Goal: Information Seeking & Learning: Learn about a topic

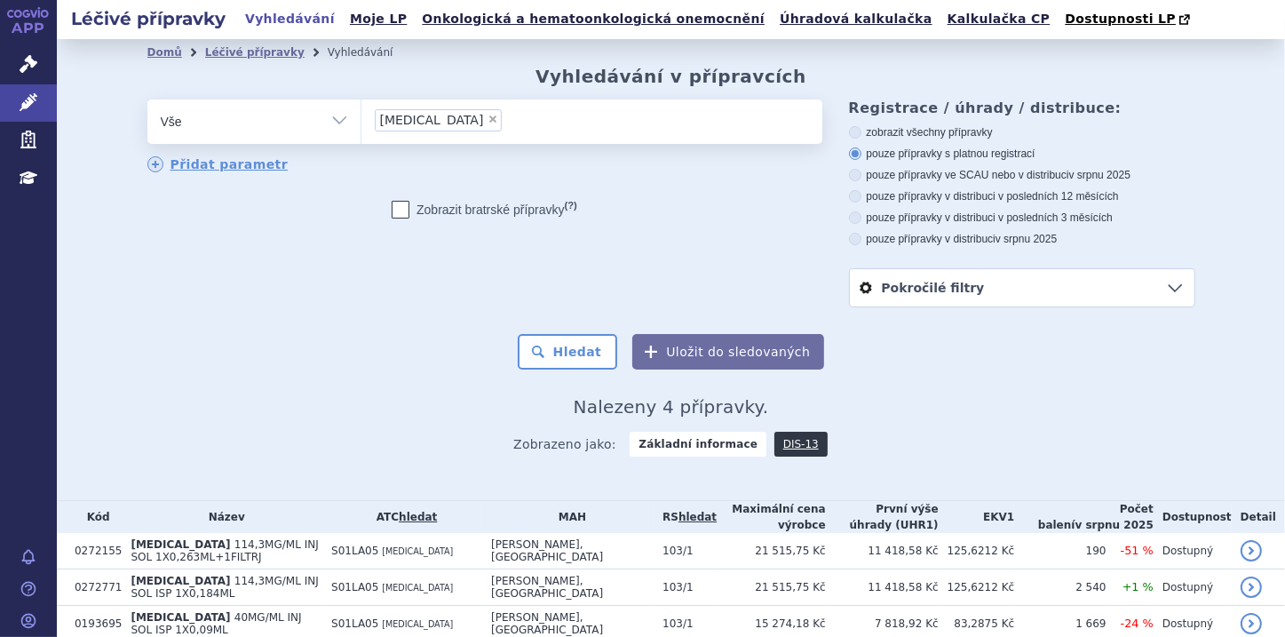
scroll to position [107, 0]
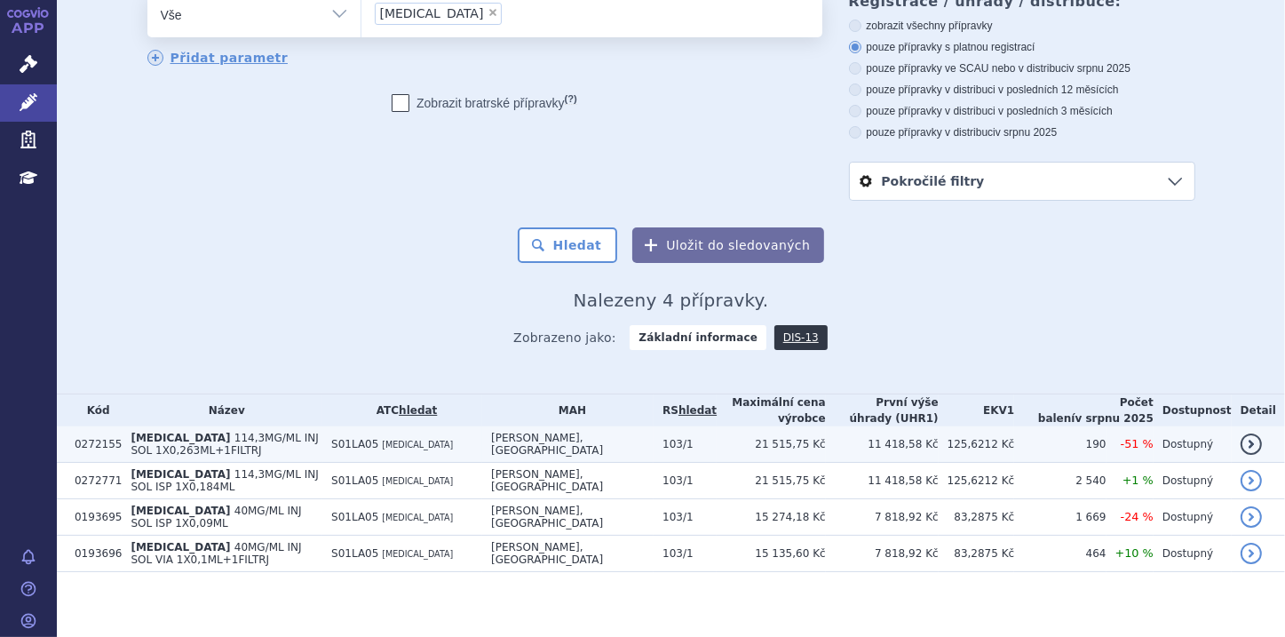
click at [225, 441] on span "114,3MG/ML INJ SOL 1X0,263ML+1FILTRJ" at bounding box center [224, 444] width 187 height 25
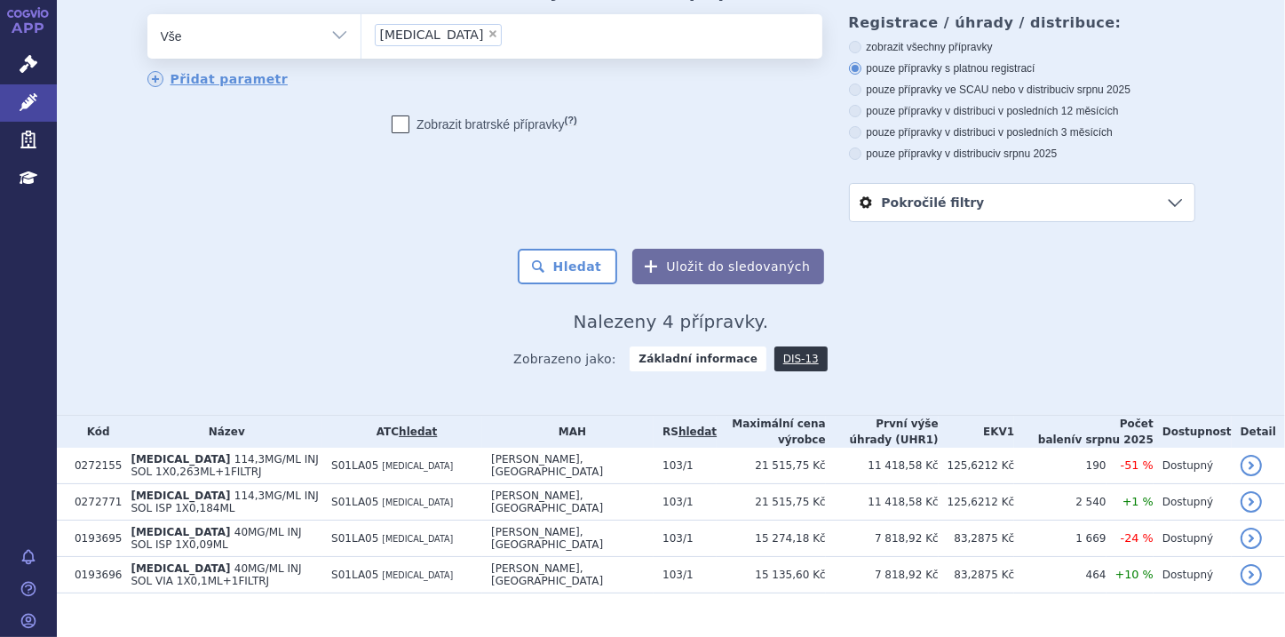
scroll to position [107, 0]
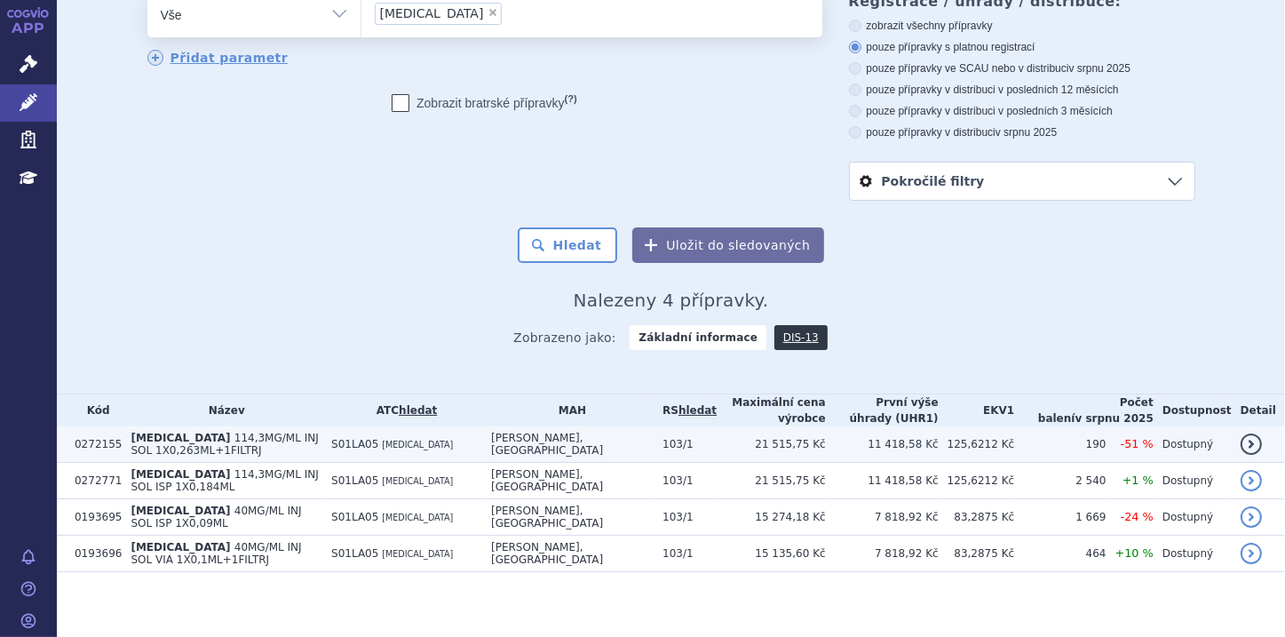
click at [211, 441] on span "114,3MG/ML INJ SOL 1X0,263ML+1FILTRJ" at bounding box center [224, 444] width 187 height 25
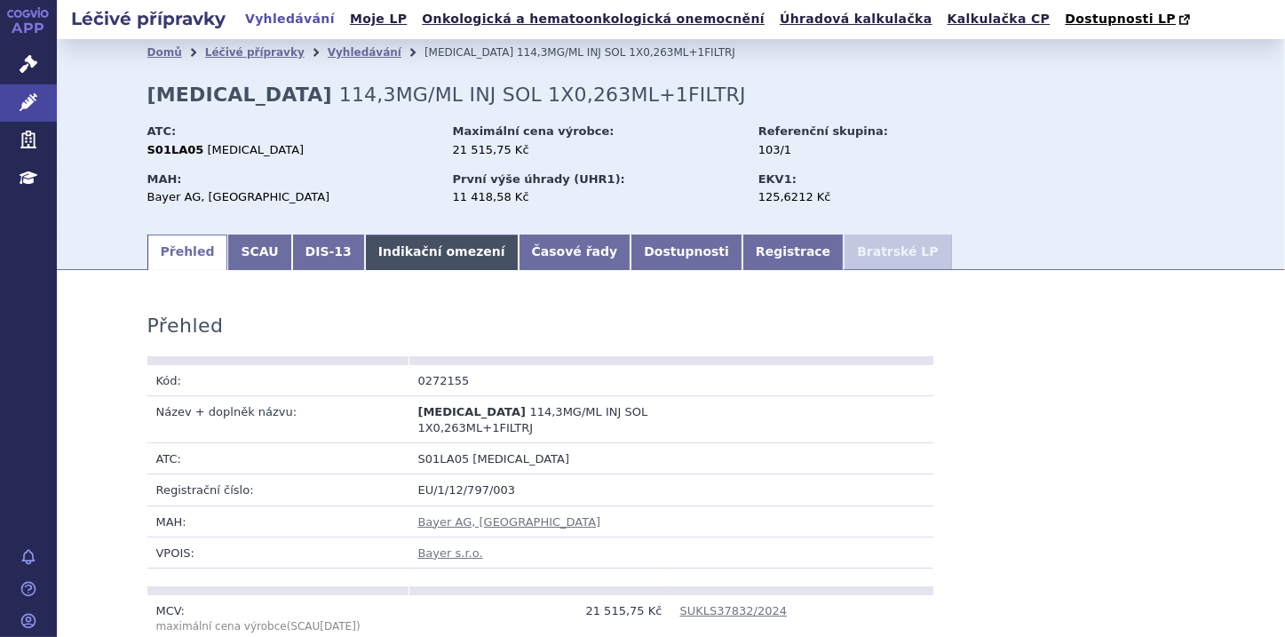
click at [403, 250] on link "Indikační omezení" at bounding box center [442, 253] width 154 height 36
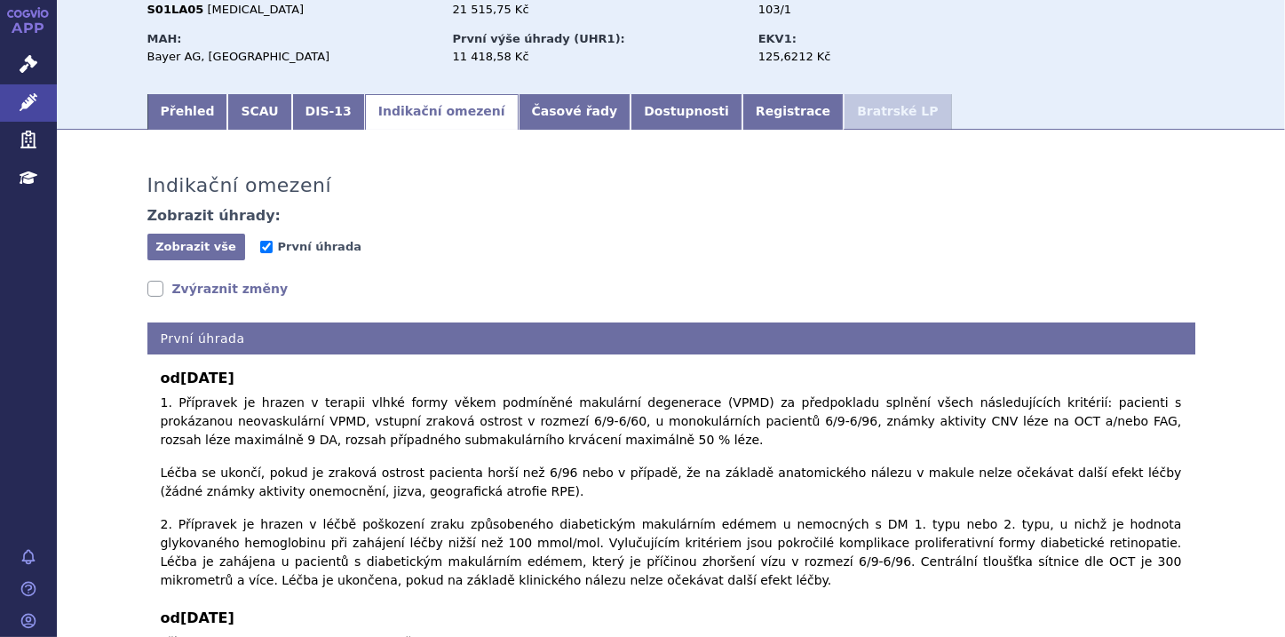
scroll to position [142, 0]
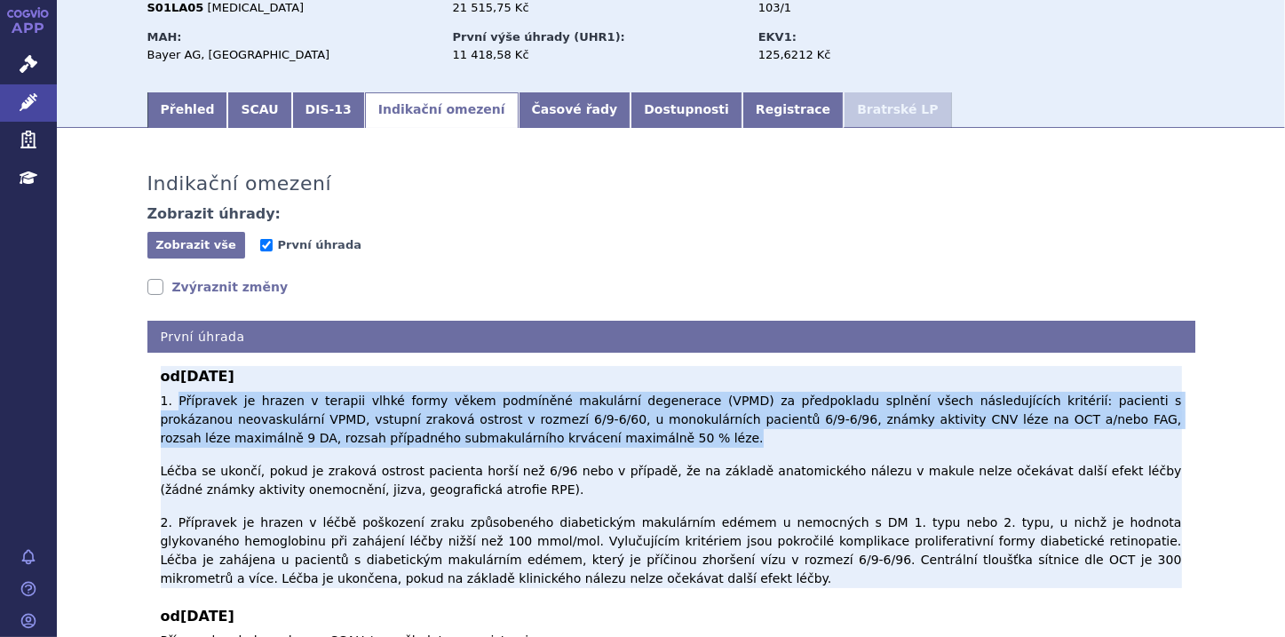
drag, startPoint x: 417, startPoint y: 445, endPoint x: 167, endPoint y: 402, distance: 254.3
click at [167, 402] on p "1. Přípravek je hrazen v terapii vlhké formy věkem podmíněné makulární degenera…" at bounding box center [672, 490] width 1022 height 196
copy p "Přípravek je hrazen v terapii vlhké formy věkem podmíněné makulární degenerace …"
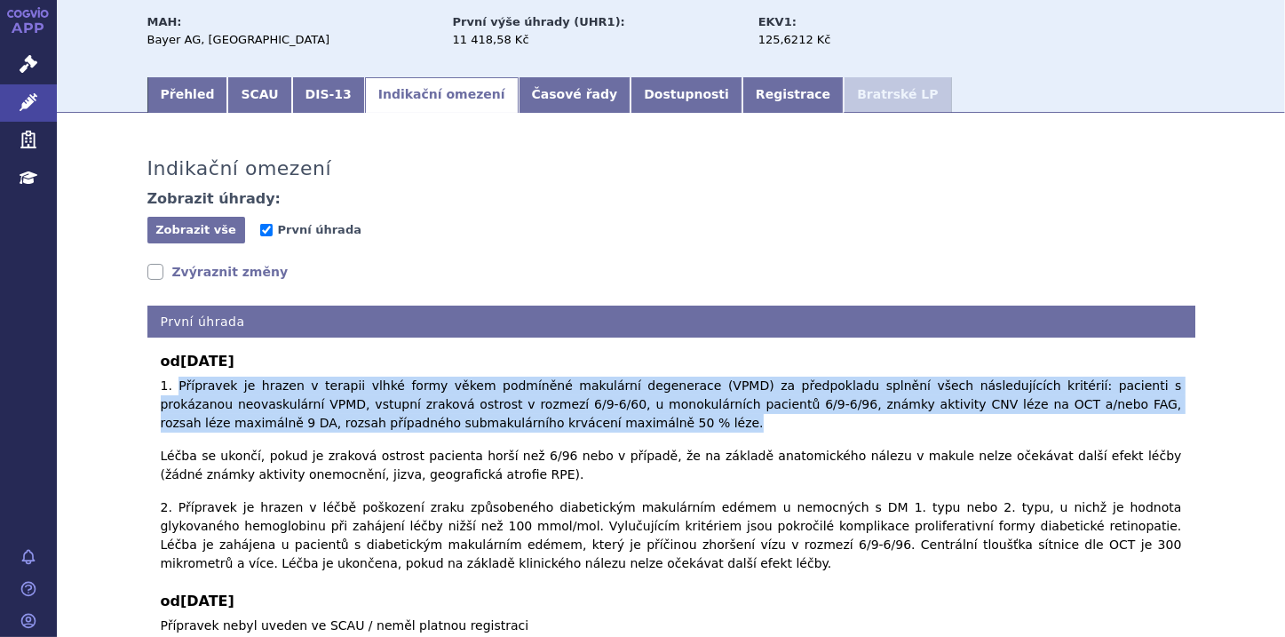
scroll to position [0, 0]
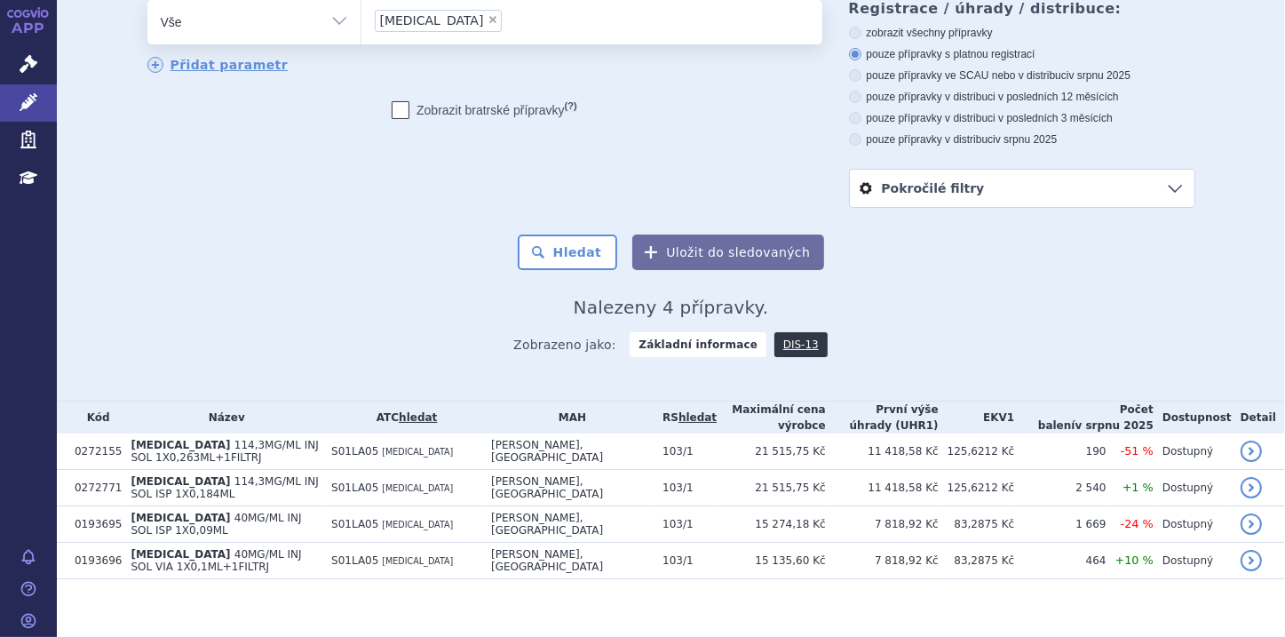
scroll to position [107, 0]
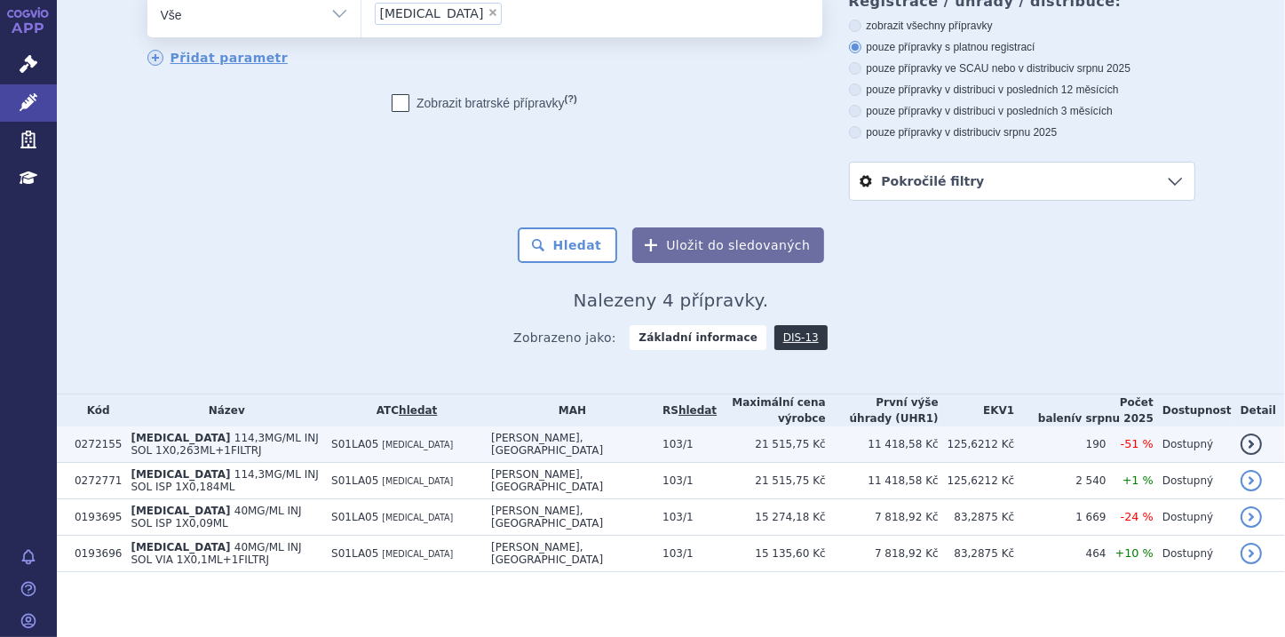
click at [141, 448] on span "114,3MG/ML INJ SOL 1X0,263ML+1FILTRJ" at bounding box center [224, 444] width 187 height 25
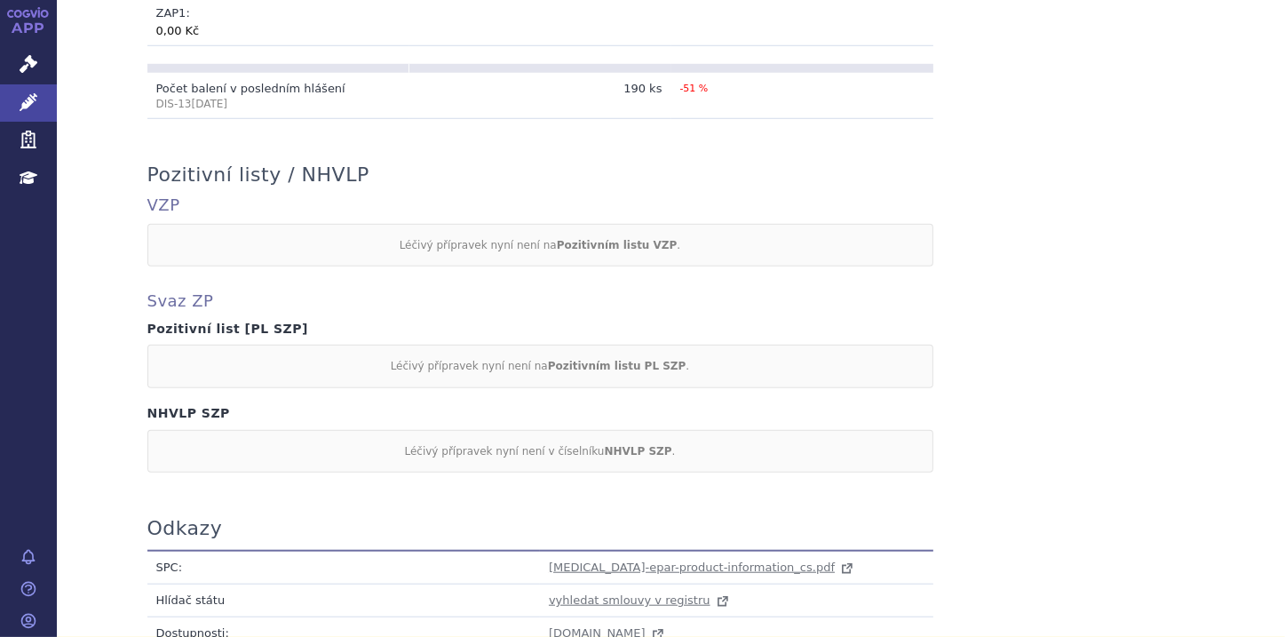
scroll to position [1492, 0]
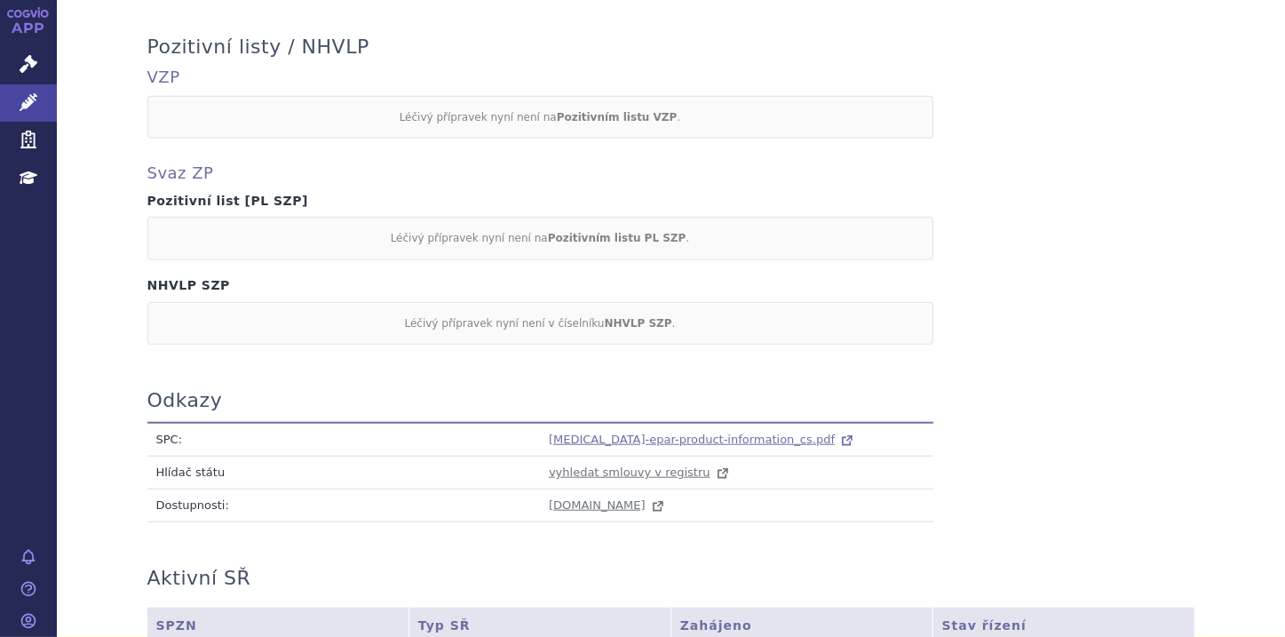
click at [573, 439] on span "[MEDICAL_DATA]-epar-product-information_cs.pdf" at bounding box center [692, 439] width 286 height 13
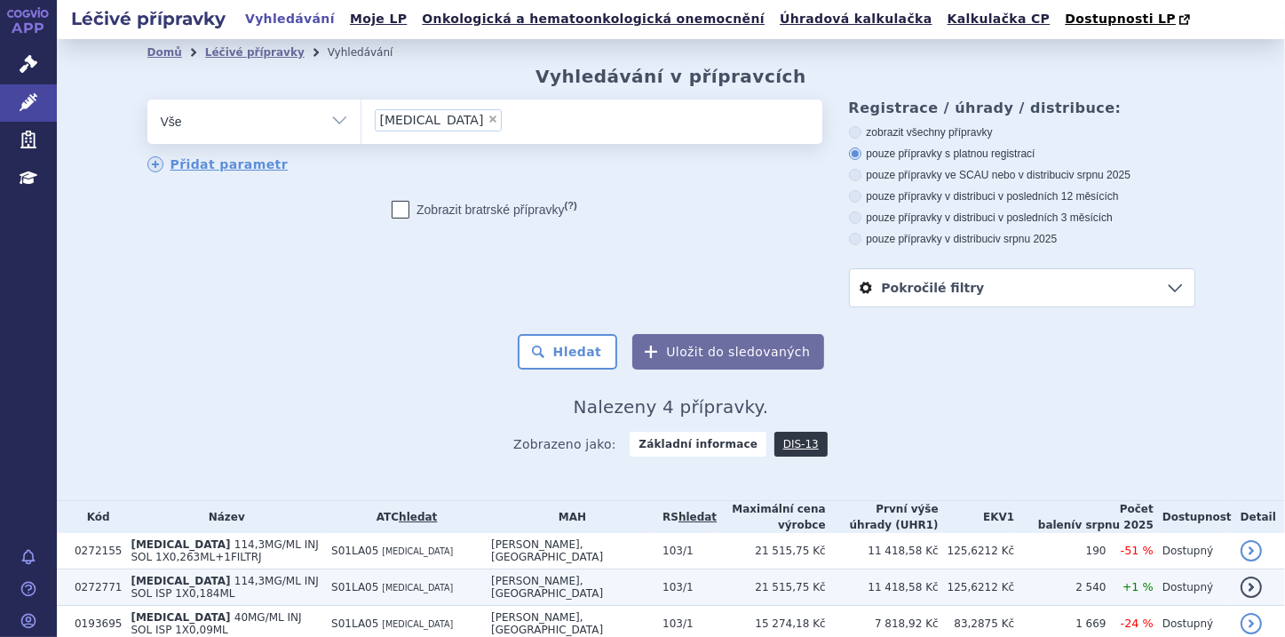
click at [192, 585] on span "114,3MG/ML INJ SOL ISP 1X0,184ML" at bounding box center [224, 587] width 187 height 25
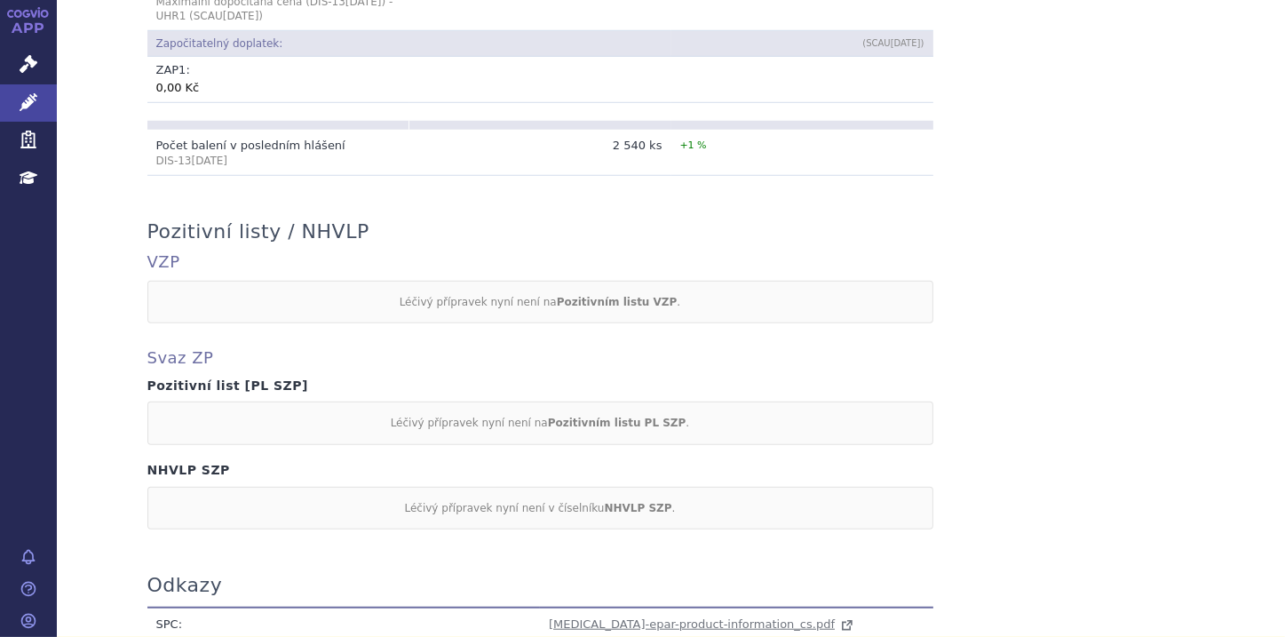
scroll to position [1492, 0]
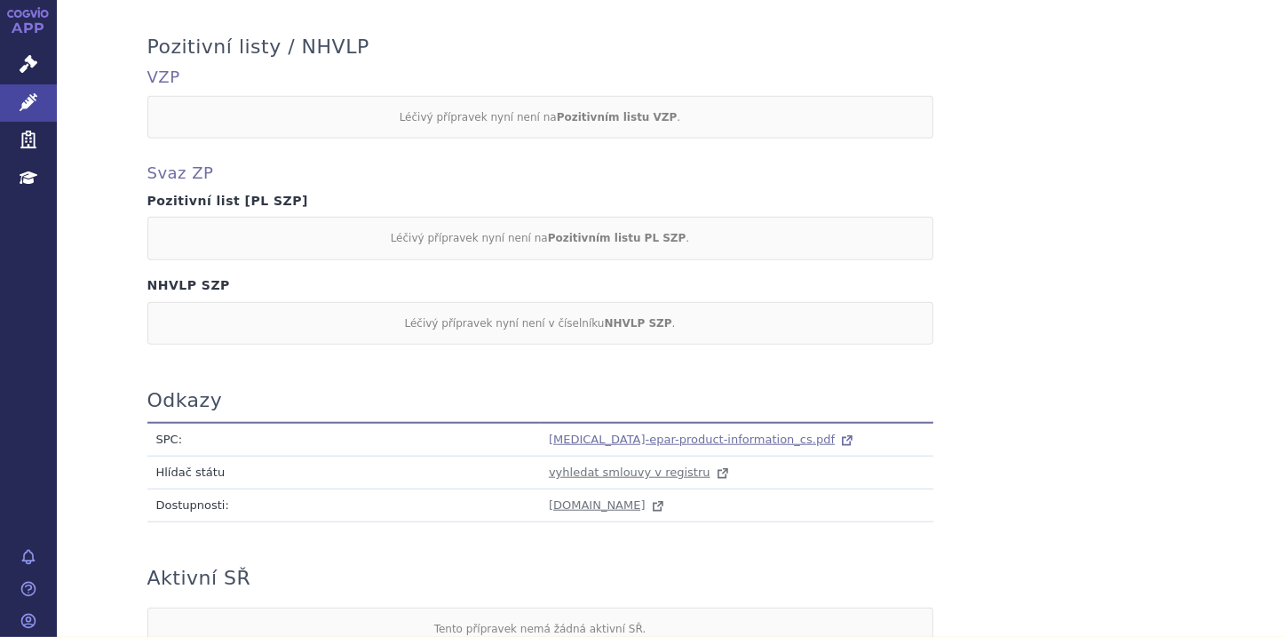
click at [579, 433] on span "[MEDICAL_DATA]-epar-product-information_cs.pdf" at bounding box center [692, 439] width 286 height 13
